Goal: Task Accomplishment & Management: Manage account settings

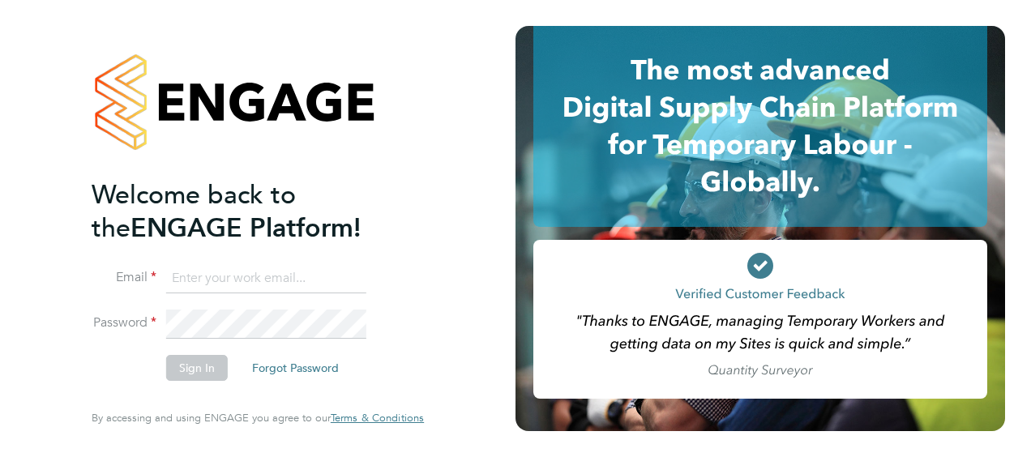
type input "[PERSON_NAME][EMAIL_ADDRESS][DOMAIN_NAME]"
click at [223, 288] on input "stephen.mitchinson@vistry.co.uk" at bounding box center [266, 278] width 200 height 29
click at [210, 369] on button "Sign In" at bounding box center [197, 368] width 62 height 26
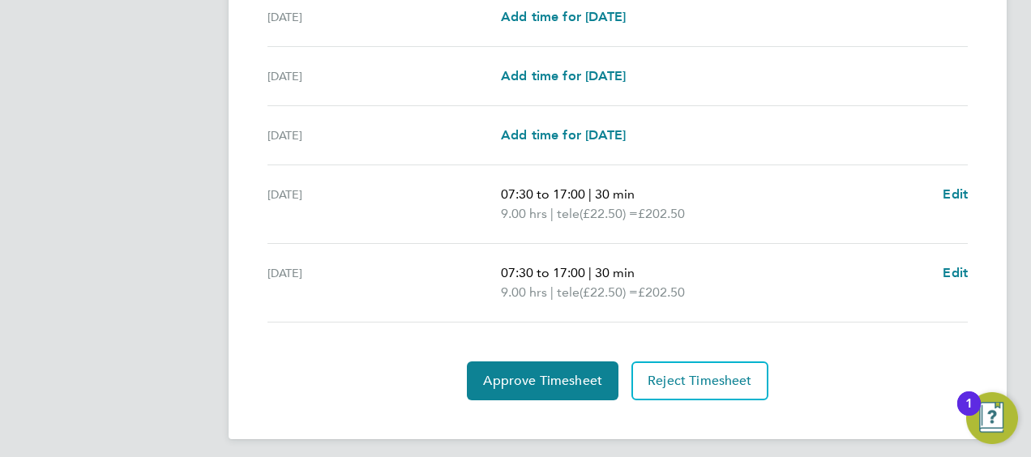
scroll to position [548, 0]
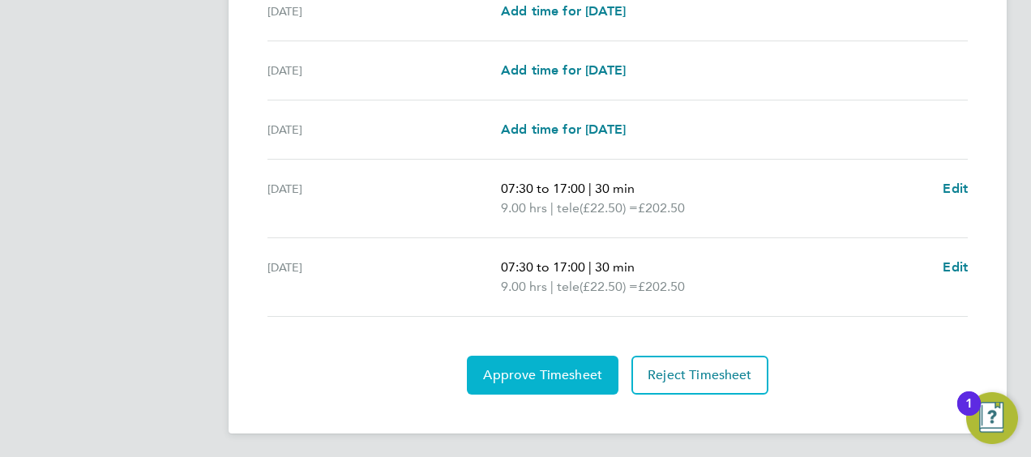
click at [536, 378] on span "Approve Timesheet" at bounding box center [542, 375] width 119 height 16
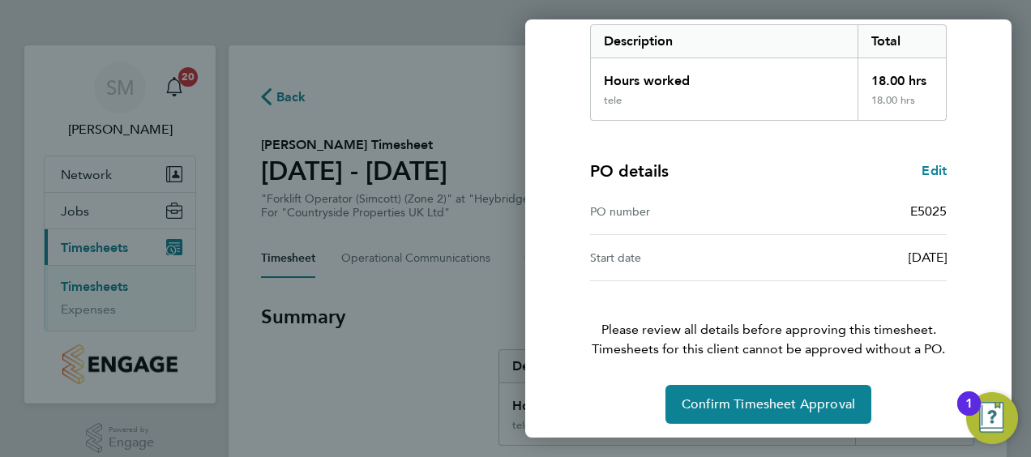
scroll to position [271, 0]
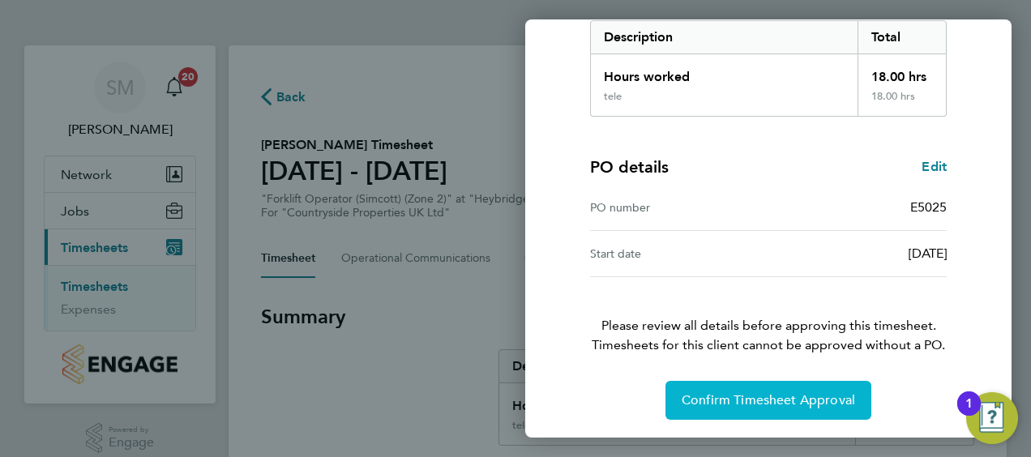
click at [804, 398] on span "Confirm Timesheet Approval" at bounding box center [767, 400] width 173 height 16
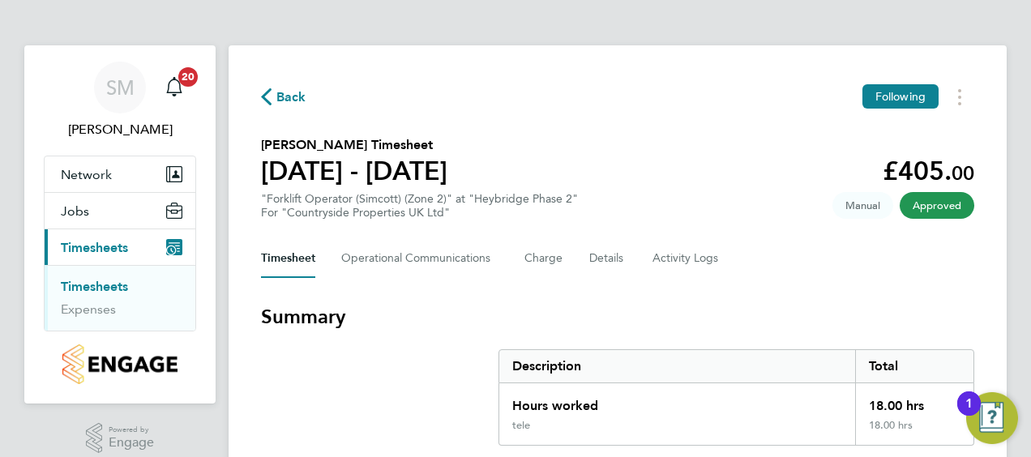
click at [89, 281] on link "Timesheets" at bounding box center [94, 286] width 67 height 15
